Goal: Task Accomplishment & Management: Complete application form

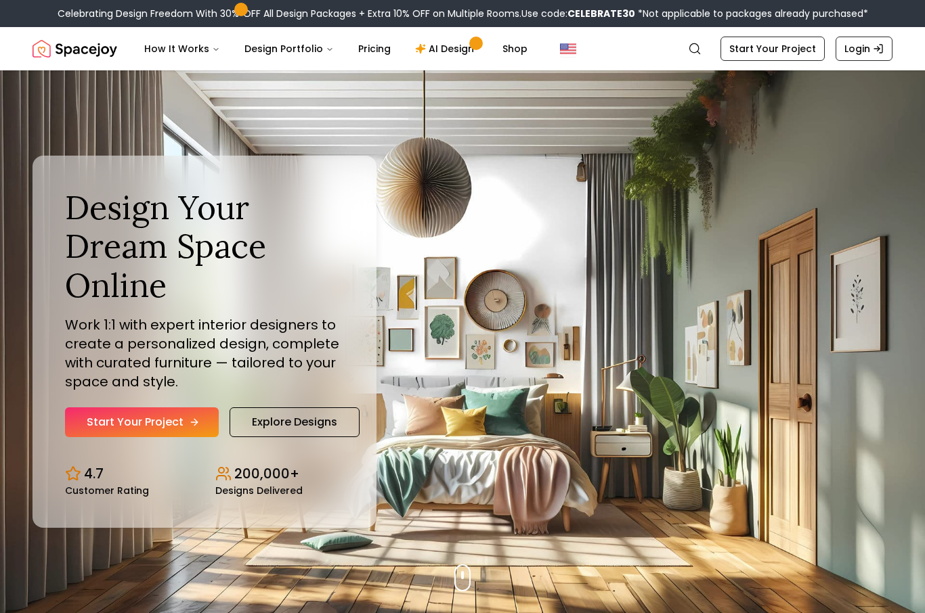
click at [142, 437] on link "Start Your Project" at bounding box center [142, 422] width 154 height 30
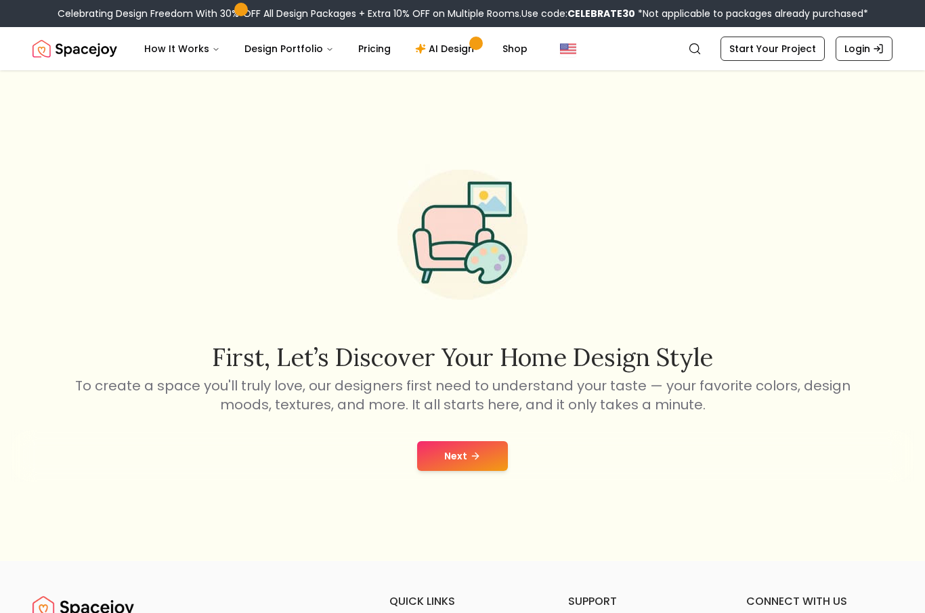
click at [495, 465] on button "Next" at bounding box center [462, 456] width 91 height 30
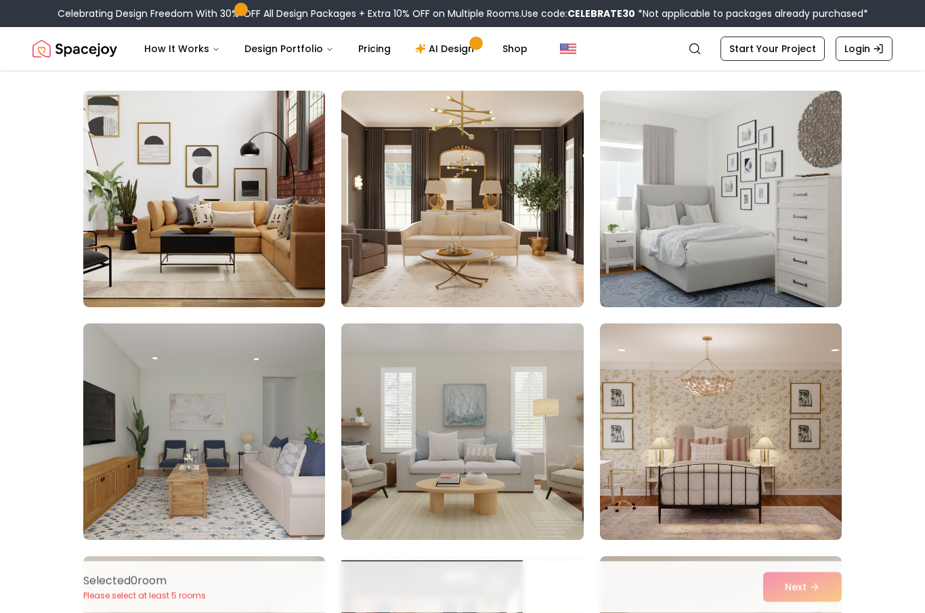
scroll to position [93, 0]
click at [495, 512] on img at bounding box center [462, 431] width 254 height 227
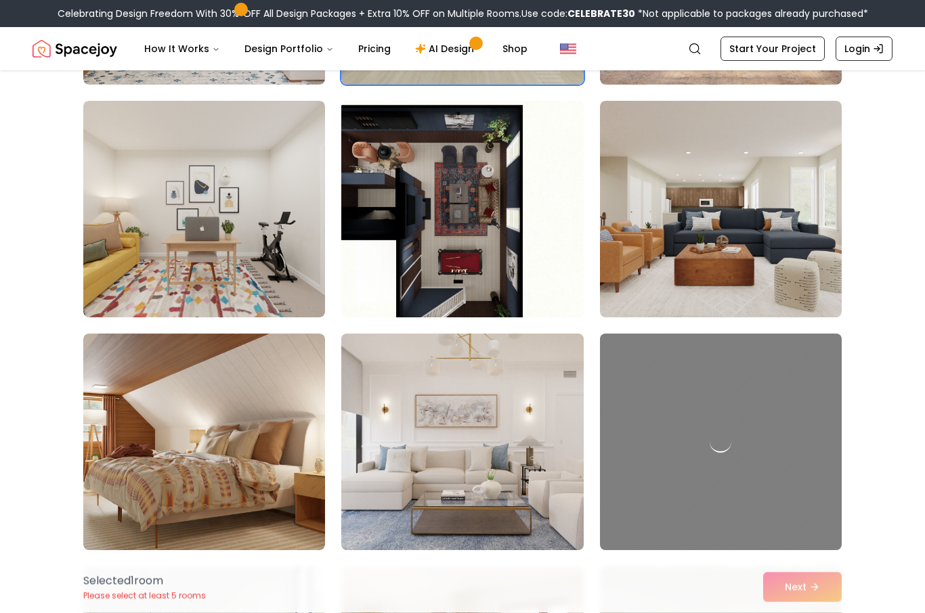
click at [495, 512] on img at bounding box center [462, 442] width 254 height 227
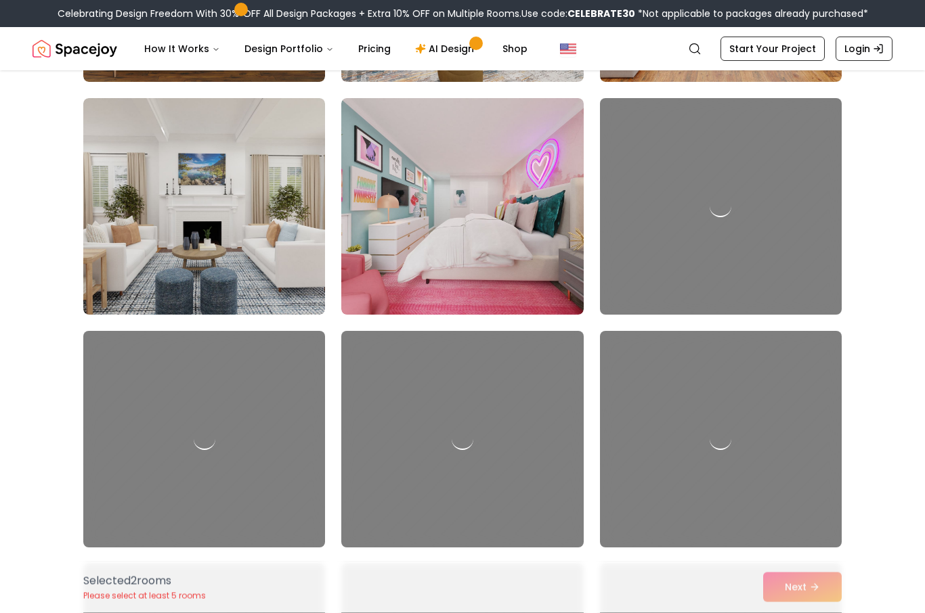
scroll to position [1532, 0]
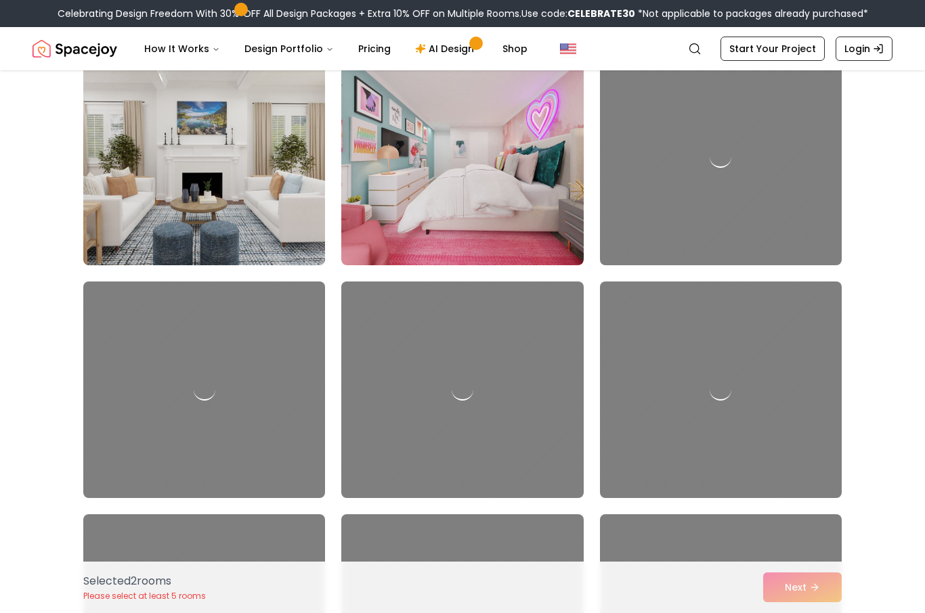
click at [276, 205] on img at bounding box center [204, 156] width 254 height 227
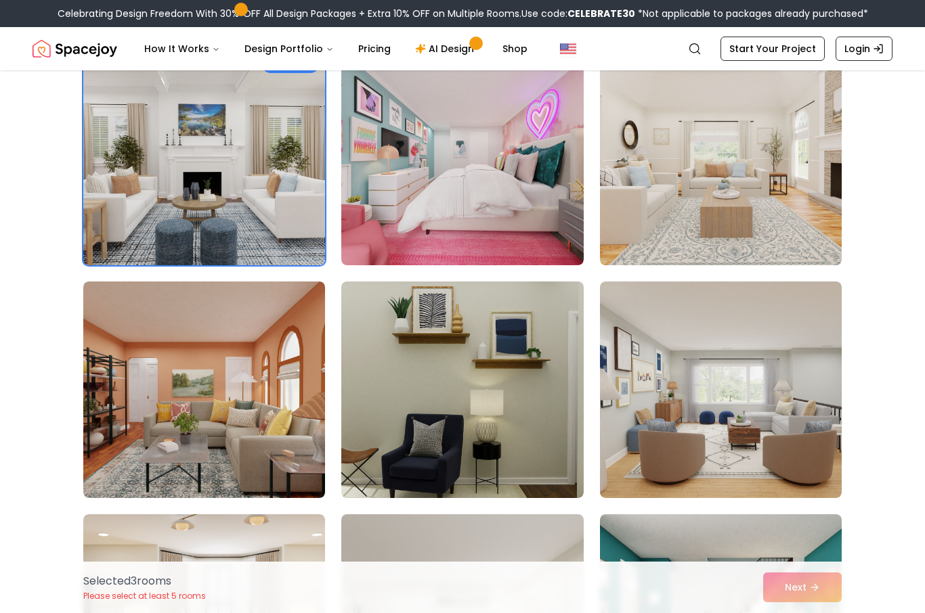
click at [720, 169] on img at bounding box center [721, 156] width 254 height 227
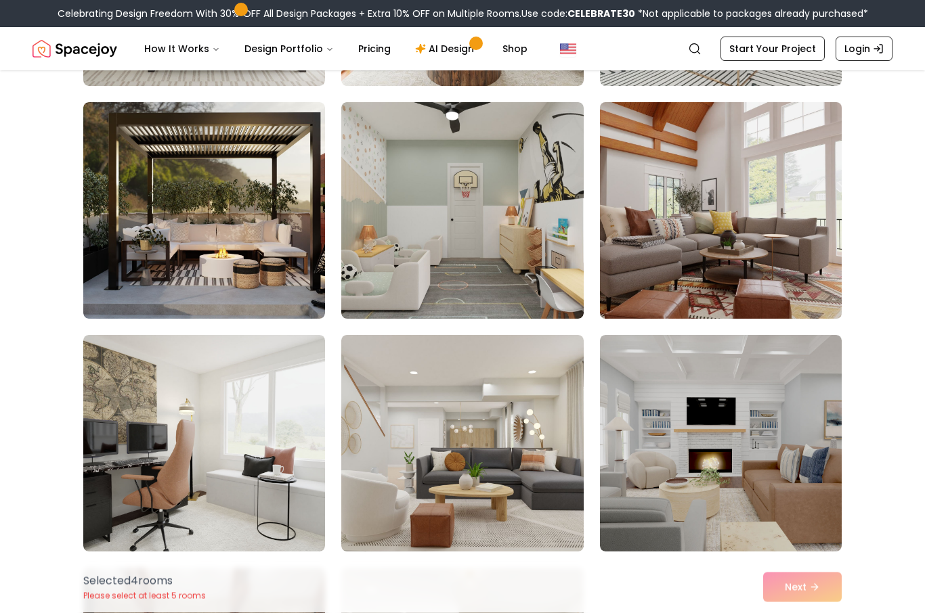
scroll to position [3347, 0]
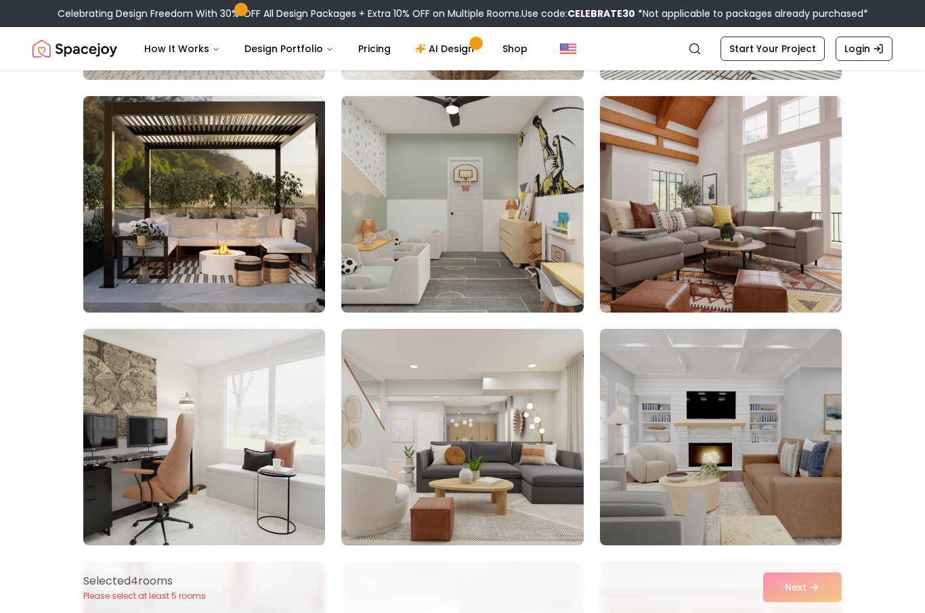
click at [243, 212] on img at bounding box center [204, 204] width 254 height 227
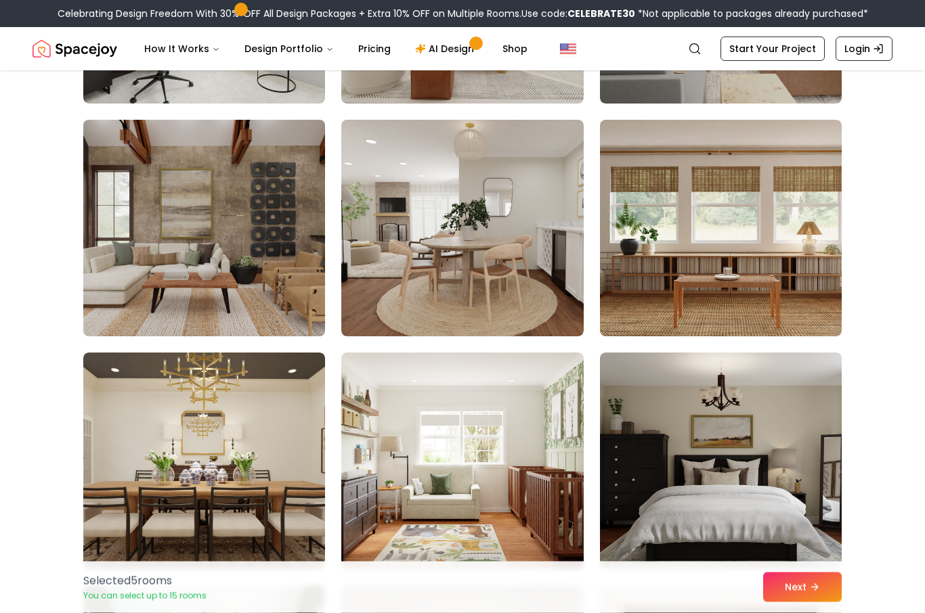
scroll to position [3789, 0]
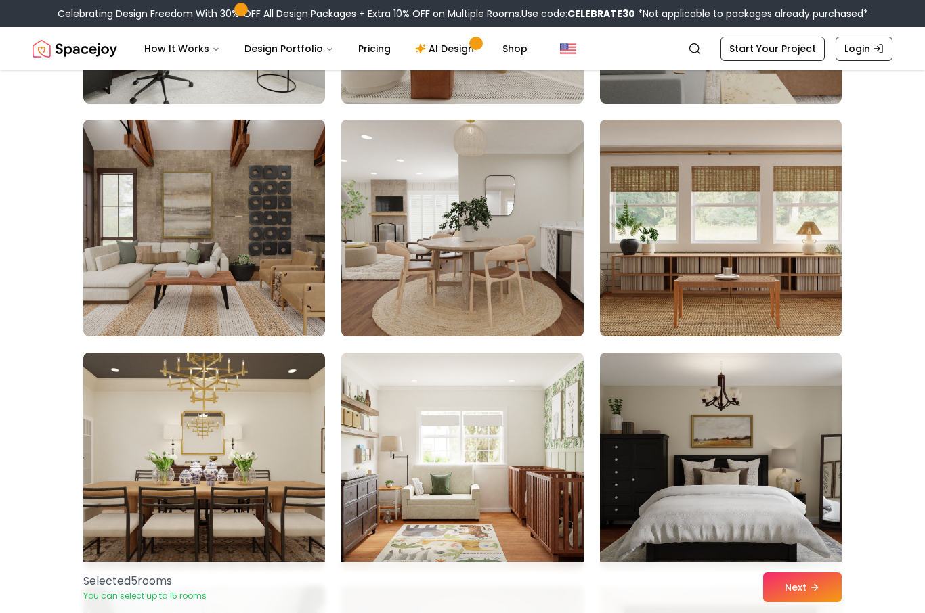
click at [386, 263] on img at bounding box center [462, 227] width 254 height 227
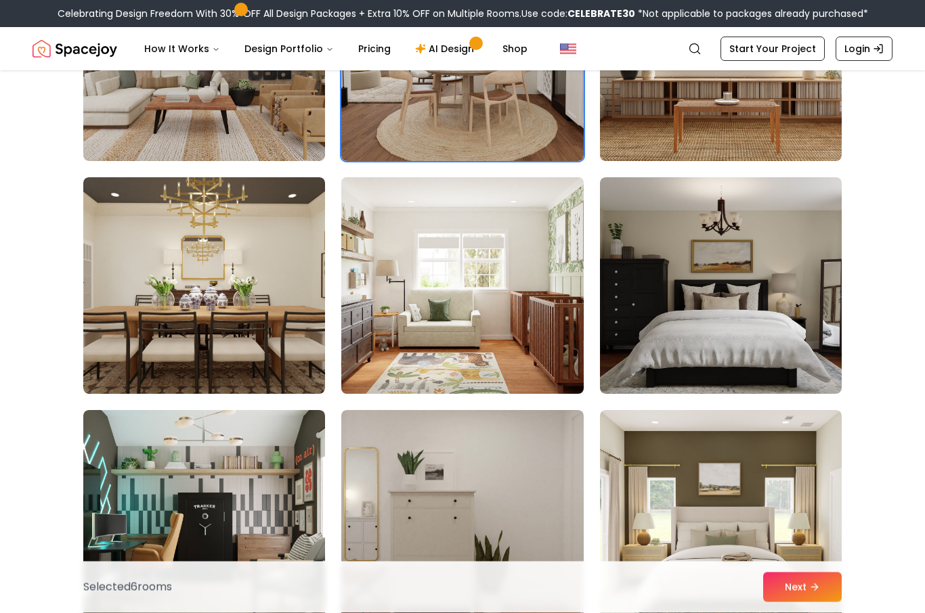
click at [386, 263] on img at bounding box center [462, 286] width 254 height 227
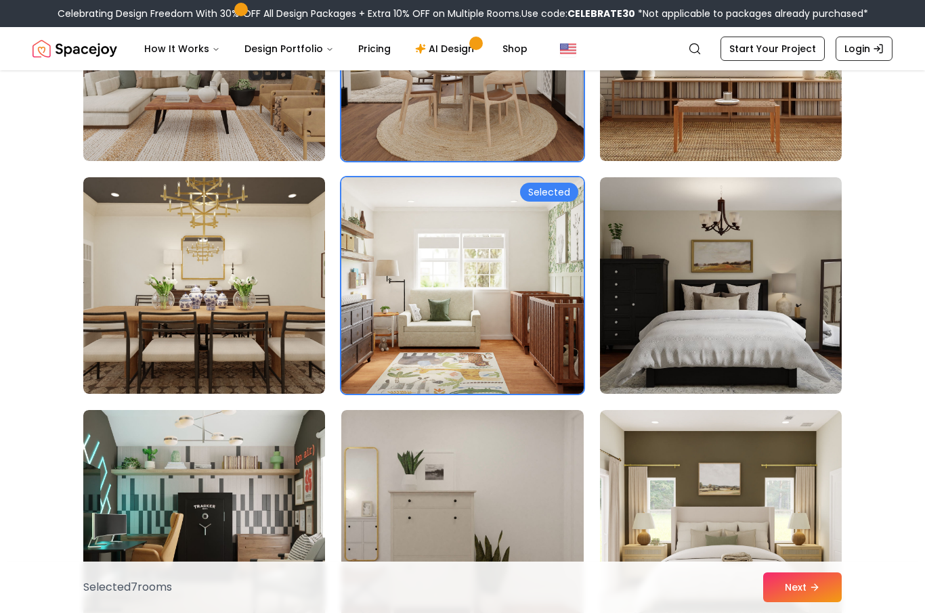
click at [386, 263] on img at bounding box center [462, 285] width 254 height 227
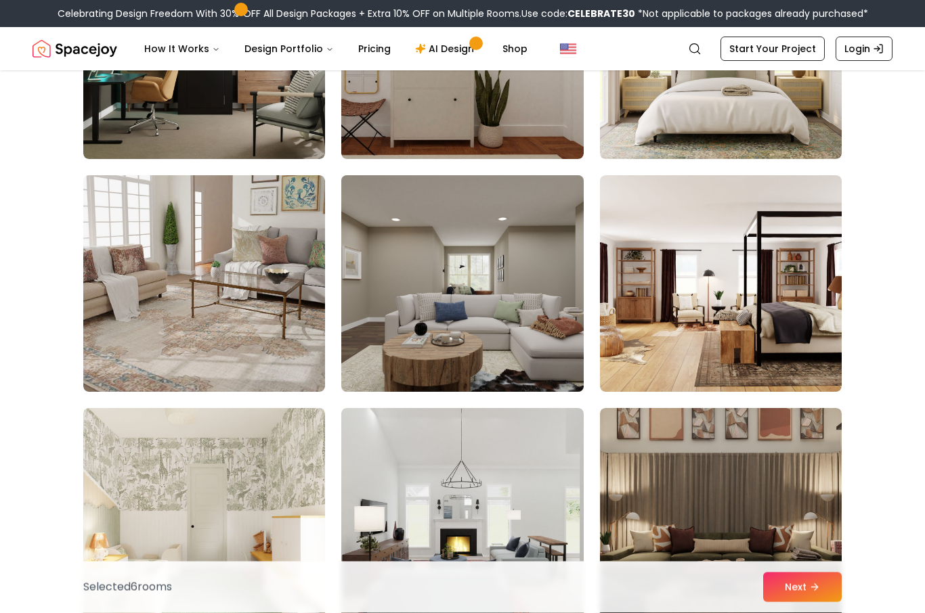
scroll to position [4504, 0]
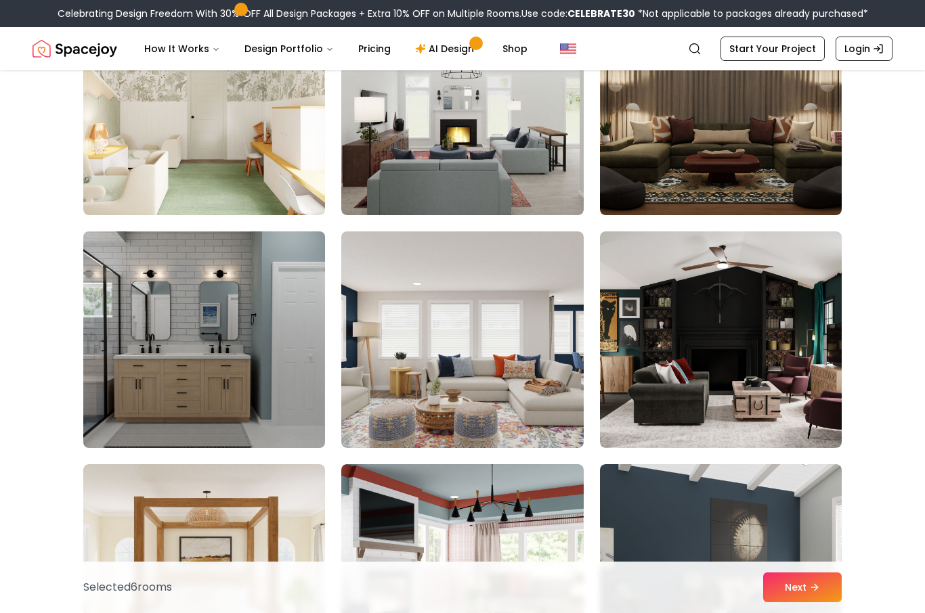
click at [203, 311] on img at bounding box center [204, 339] width 254 height 227
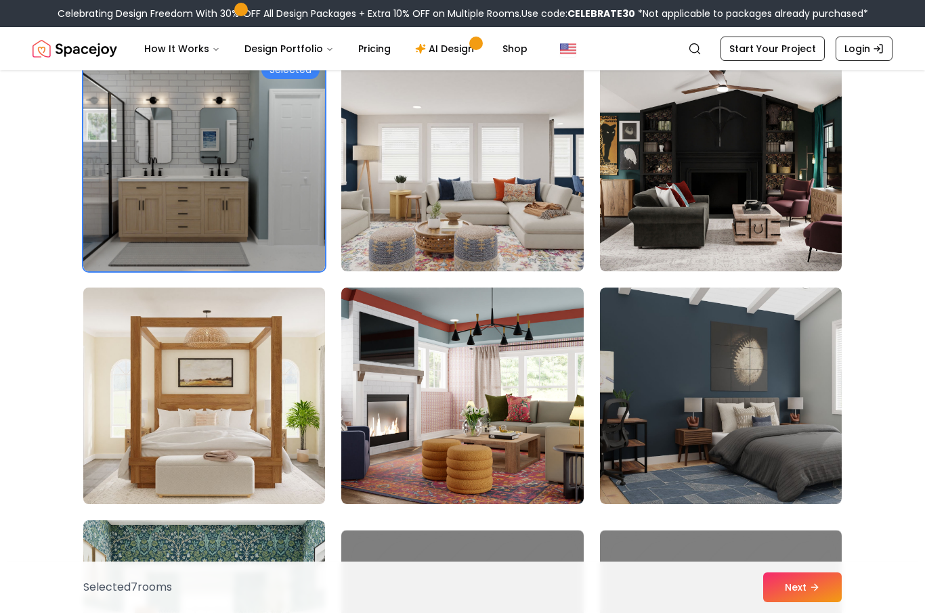
scroll to position [5146, 0]
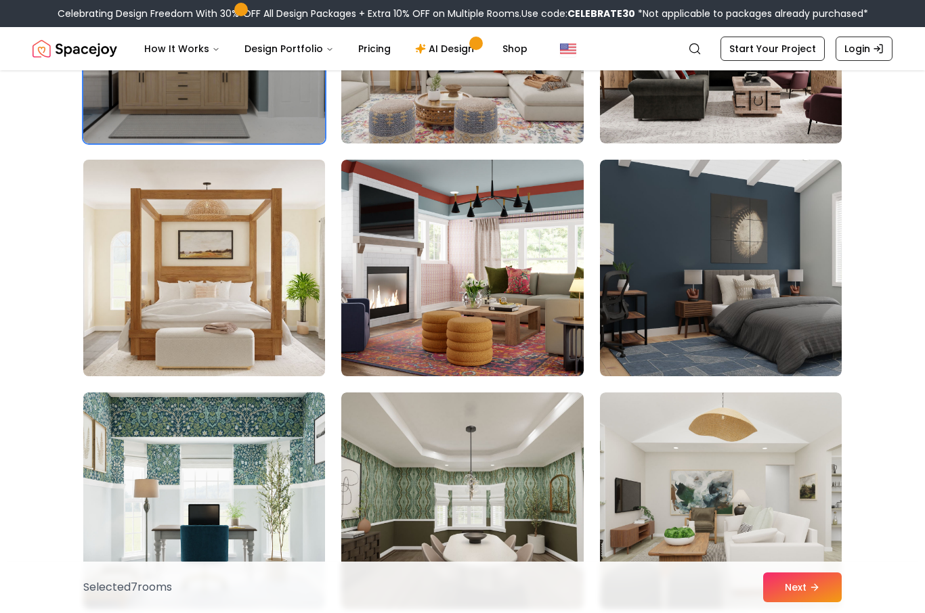
click at [203, 311] on img at bounding box center [204, 267] width 254 height 227
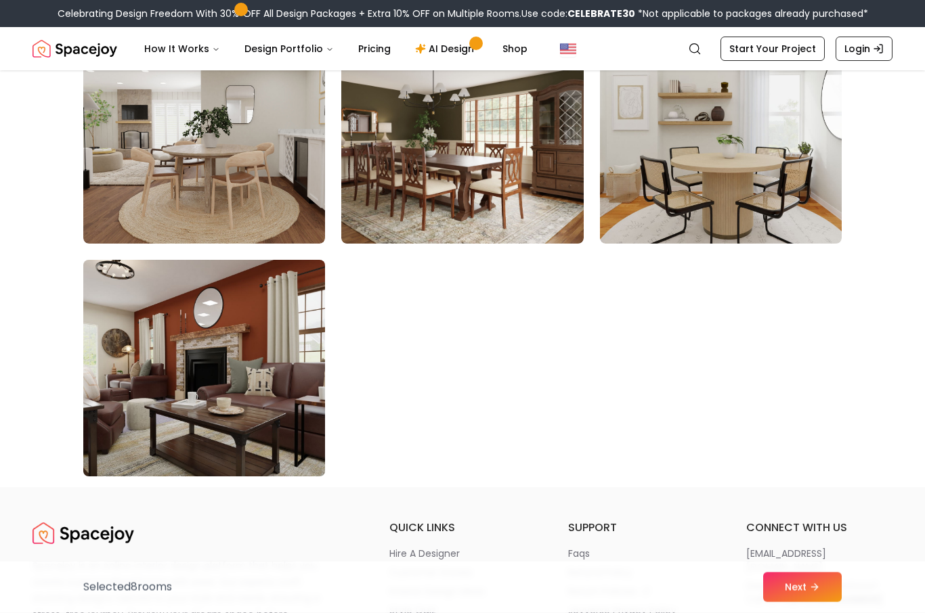
scroll to position [7655, 0]
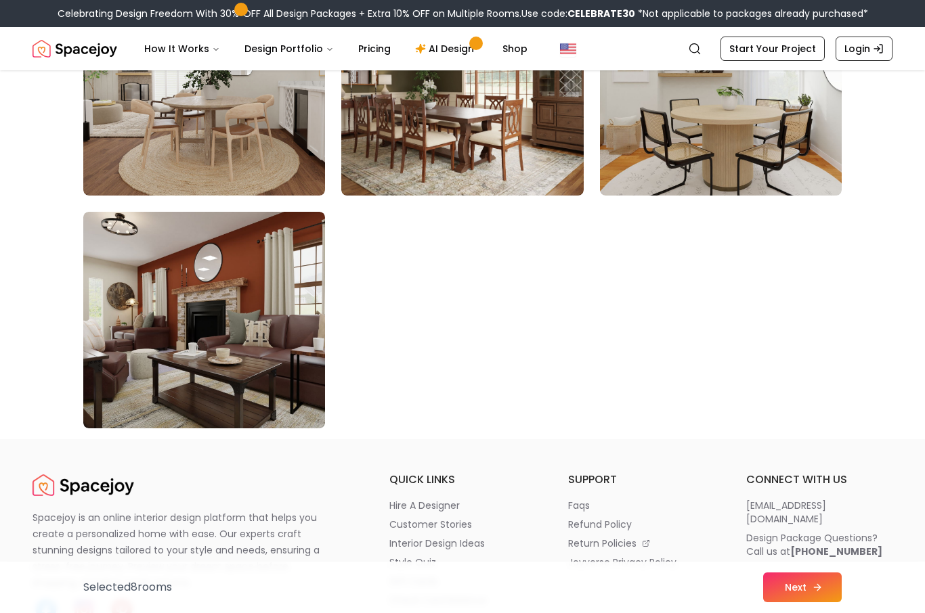
click at [809, 602] on button "Next" at bounding box center [802, 588] width 79 height 30
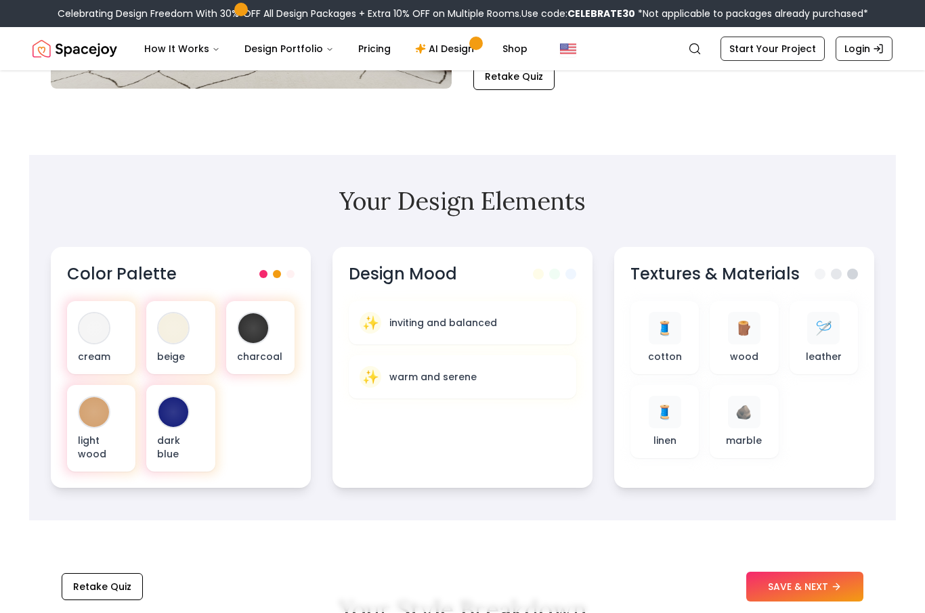
scroll to position [313, 0]
click at [775, 602] on button "SAVE & NEXT" at bounding box center [804, 588] width 117 height 30
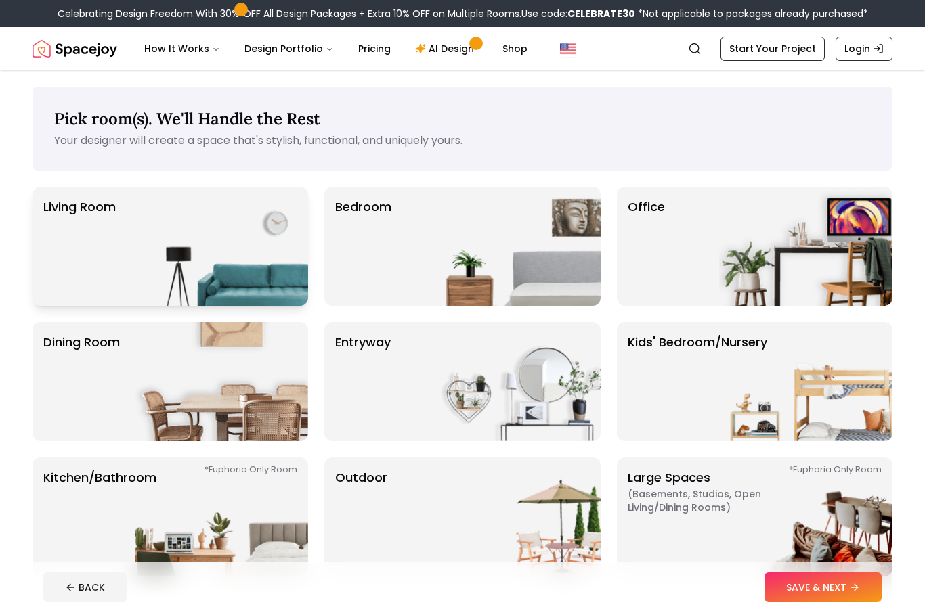
click at [271, 265] on img at bounding box center [221, 246] width 173 height 119
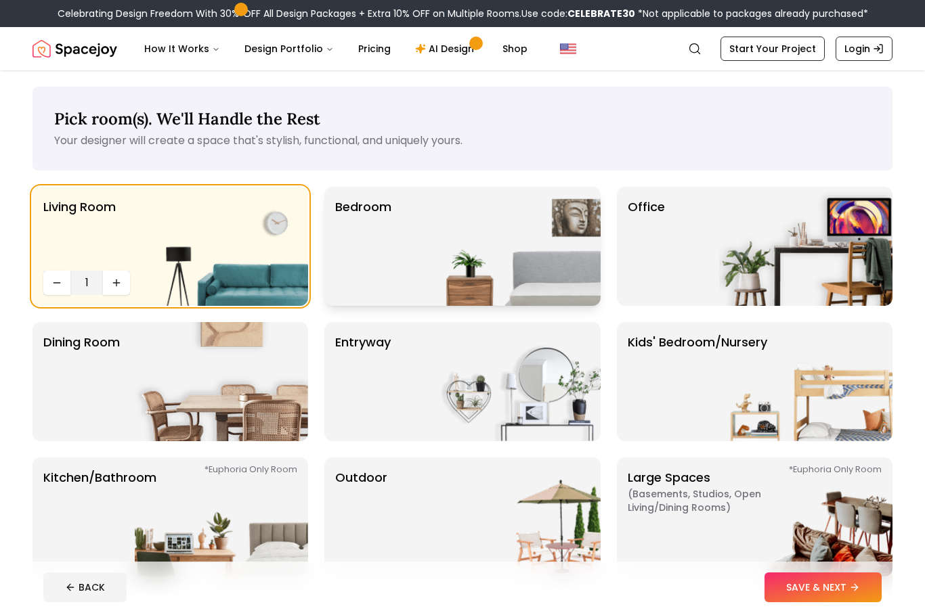
click at [437, 284] on img at bounding box center [513, 246] width 173 height 119
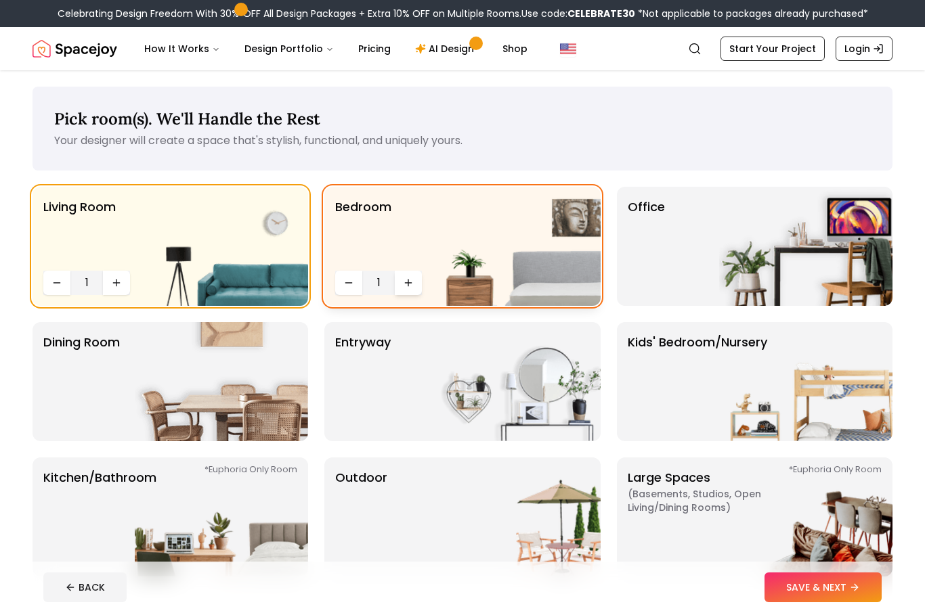
click at [405, 280] on icon "Increase quantity" at bounding box center [408, 282] width 11 height 11
click at [157, 405] on img at bounding box center [221, 381] width 173 height 119
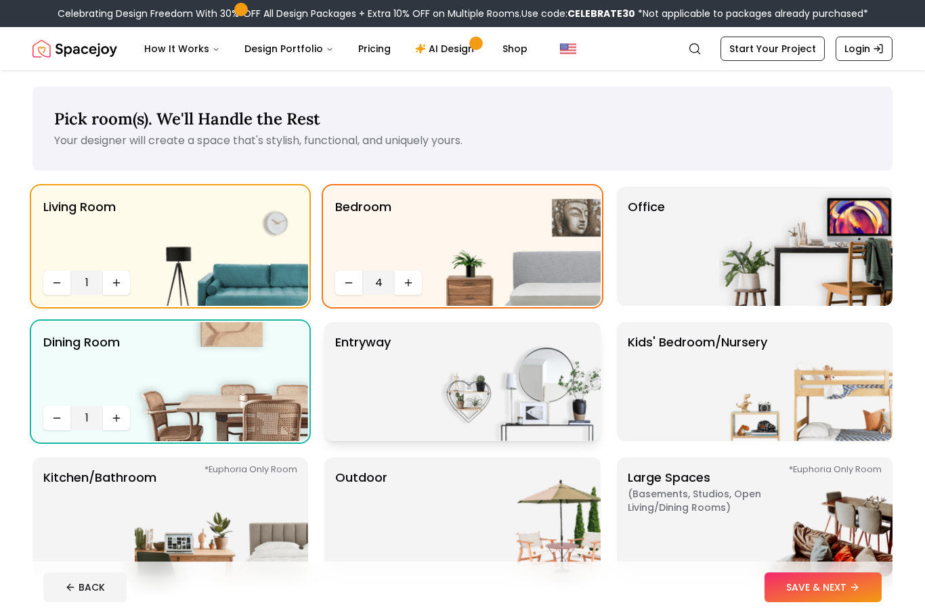
click at [401, 368] on div "entryway" at bounding box center [461, 381] width 275 height 119
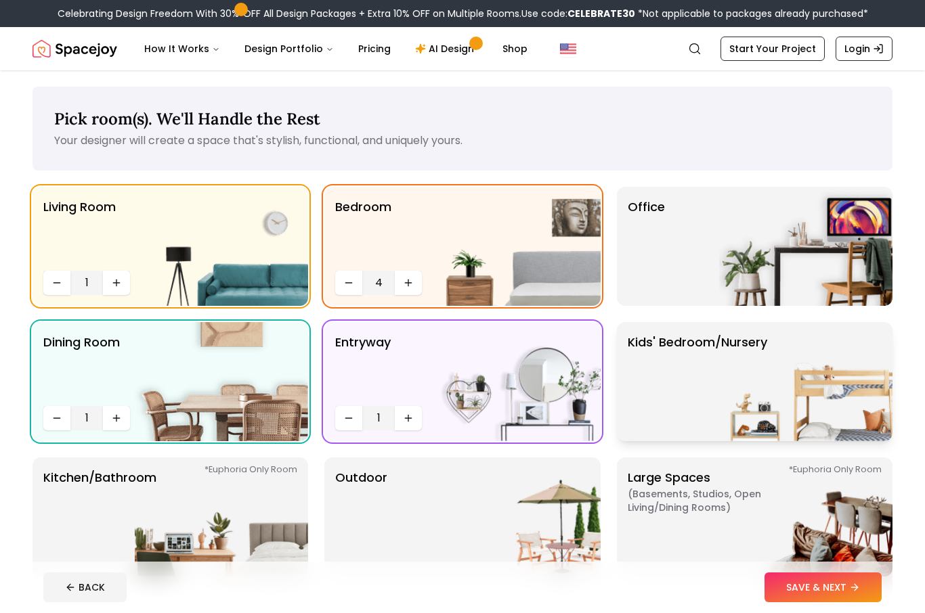
click at [720, 397] on img at bounding box center [805, 381] width 173 height 119
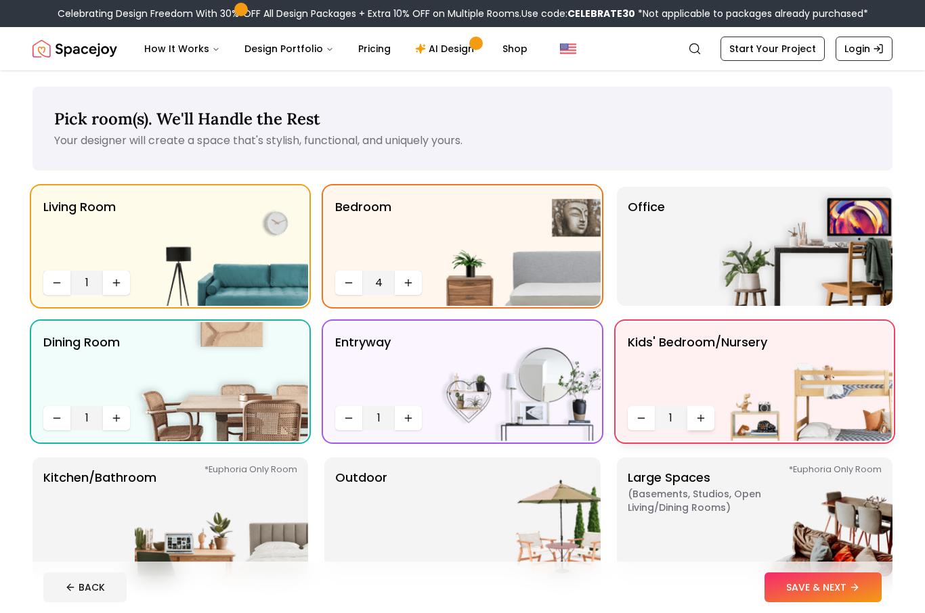
click at [698, 428] on button "Increase quantity" at bounding box center [700, 418] width 27 height 24
click at [346, 281] on icon "Decrease quantity" at bounding box center [348, 282] width 11 height 11
click at [644, 422] on icon "Decrease quantity" at bounding box center [641, 418] width 11 height 11
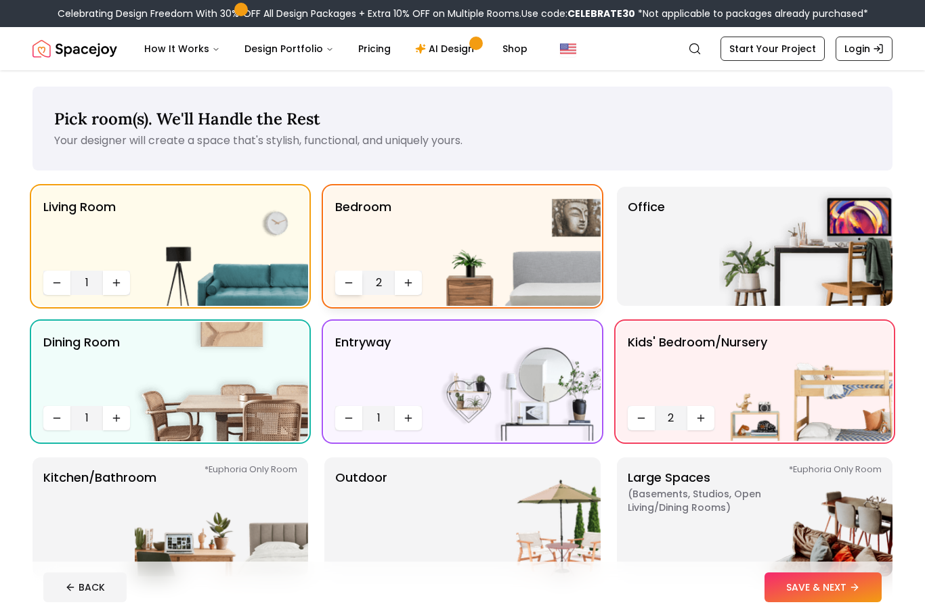
click at [343, 275] on button "Decrease quantity" at bounding box center [348, 283] width 27 height 24
click at [689, 238] on div "Office" at bounding box center [754, 246] width 275 height 119
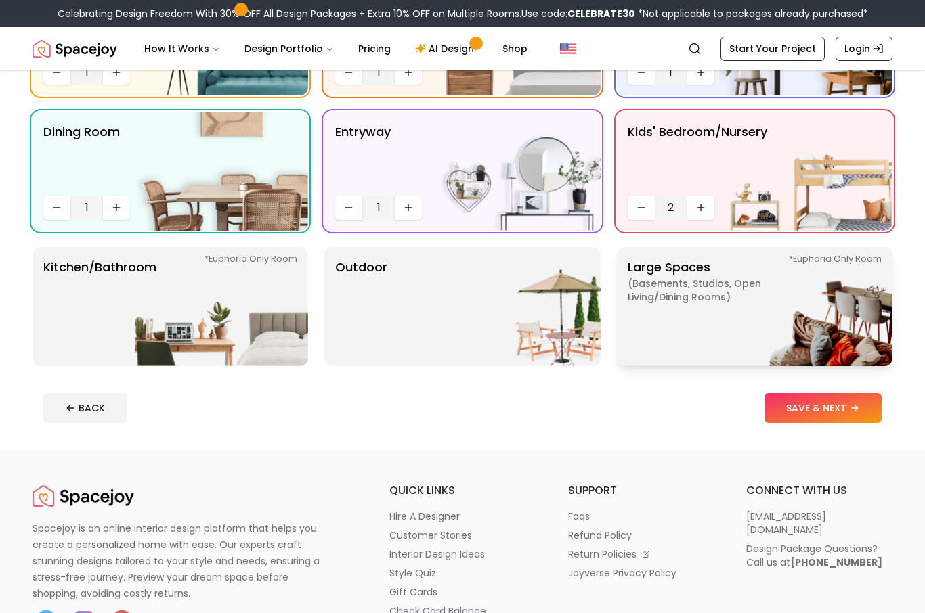
scroll to position [220, 0]
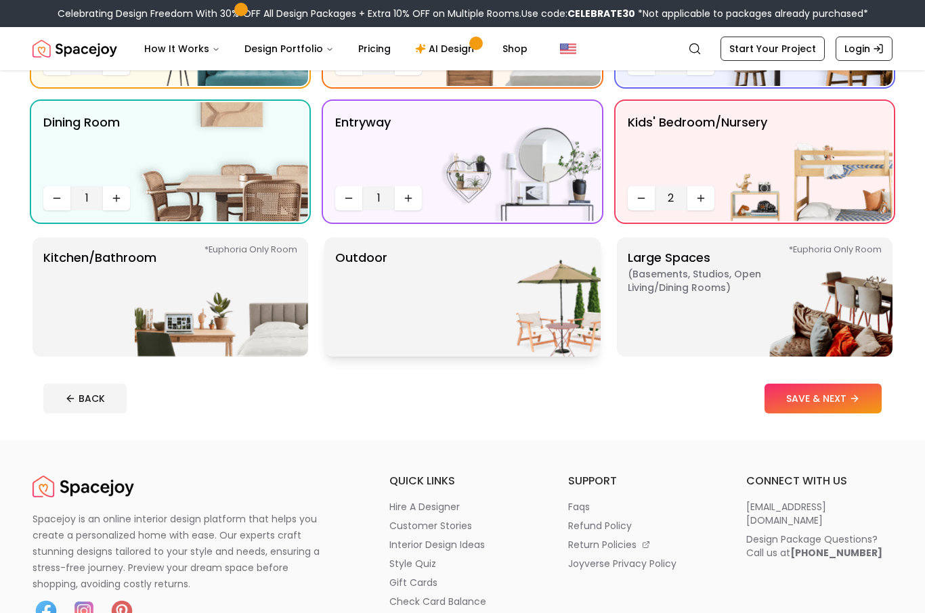
click at [411, 304] on div "Outdoor" at bounding box center [461, 297] width 275 height 119
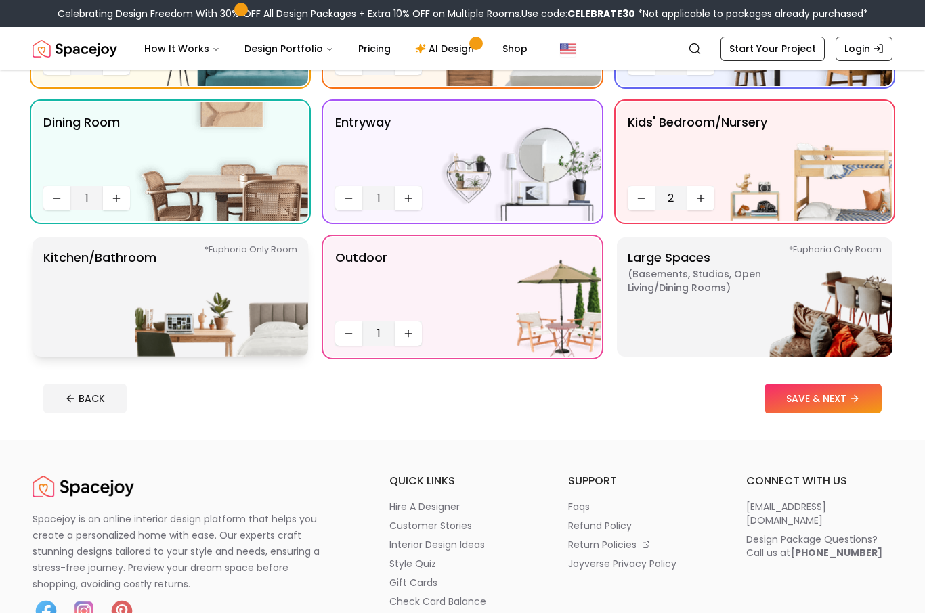
click at [190, 282] on img at bounding box center [221, 297] width 173 height 119
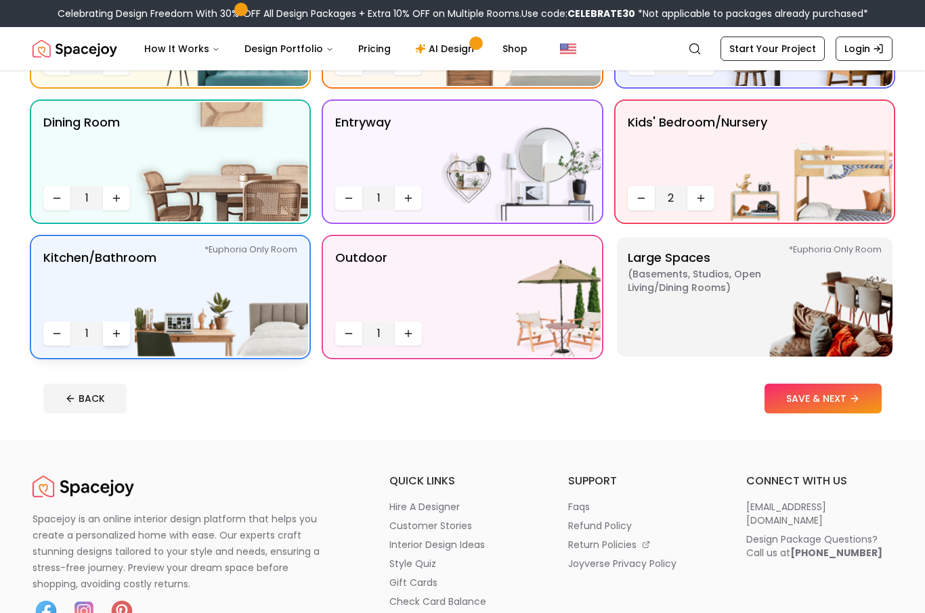
click at [111, 338] on icon "Increase quantity" at bounding box center [116, 333] width 11 height 11
click at [824, 290] on img at bounding box center [805, 297] width 173 height 119
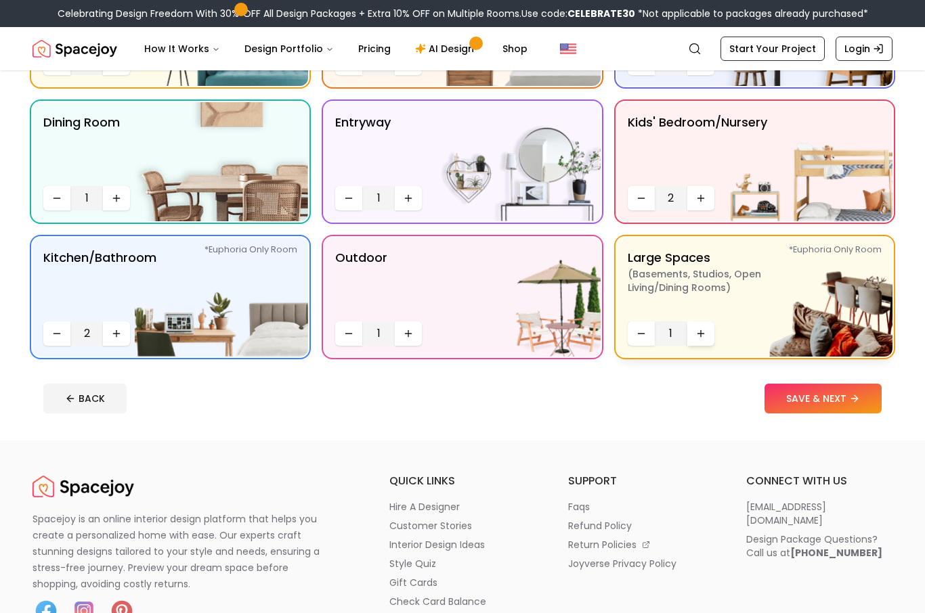
click at [704, 344] on button "Increase quantity" at bounding box center [700, 333] width 27 height 24
click at [788, 392] on button "SAVE & NEXT" at bounding box center [822, 399] width 117 height 30
